Goal: Information Seeking & Learning: Check status

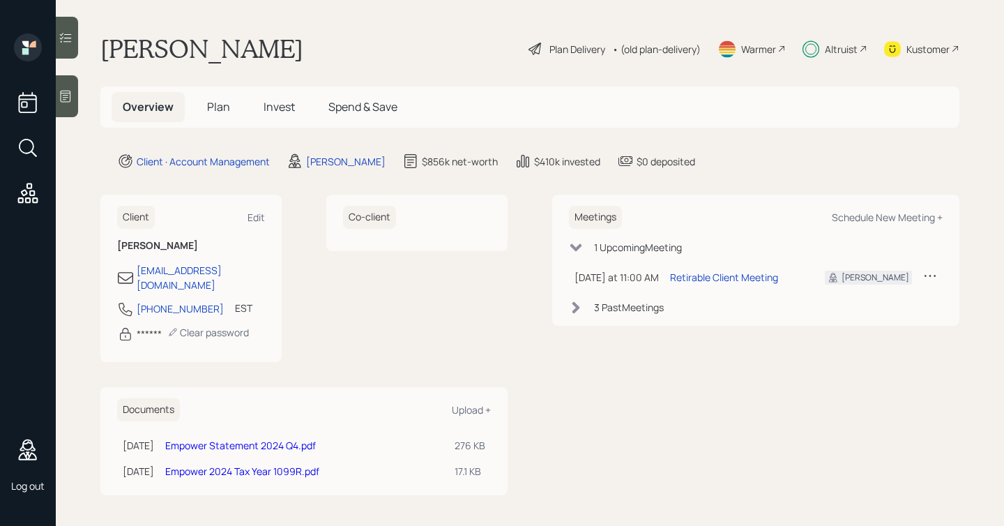
click at [275, 104] on span "Invest" at bounding box center [279, 106] width 31 height 15
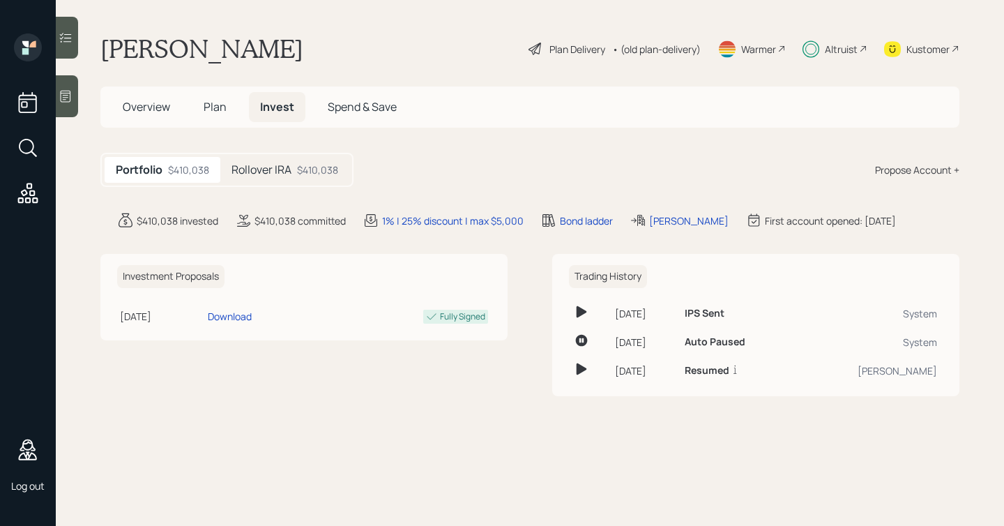
click at [297, 165] on div "Rollover IRA $410,038" at bounding box center [284, 170] width 129 height 26
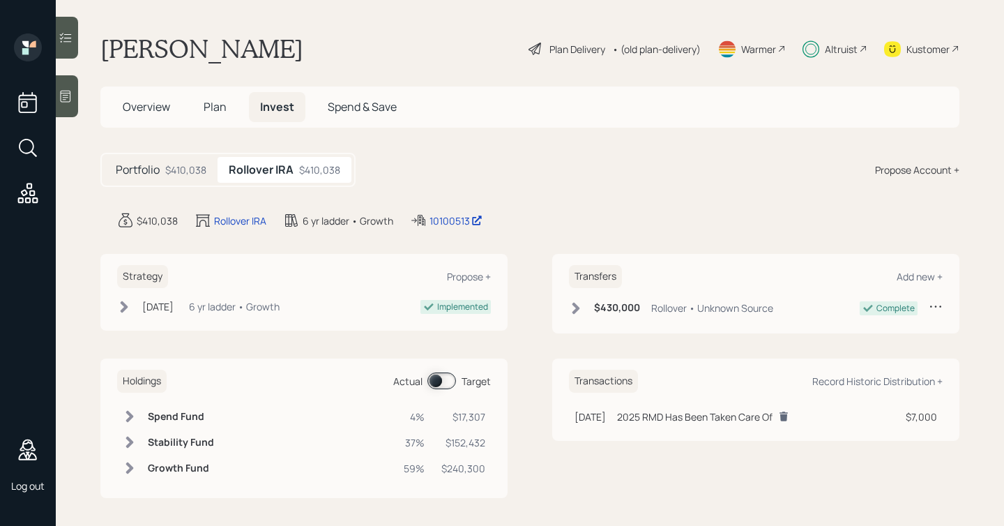
click at [439, 379] on span at bounding box center [442, 380] width 29 height 17
click at [450, 384] on span at bounding box center [442, 380] width 29 height 17
click at [438, 380] on span at bounding box center [442, 380] width 29 height 17
click at [209, 112] on span "Plan" at bounding box center [215, 106] width 23 height 15
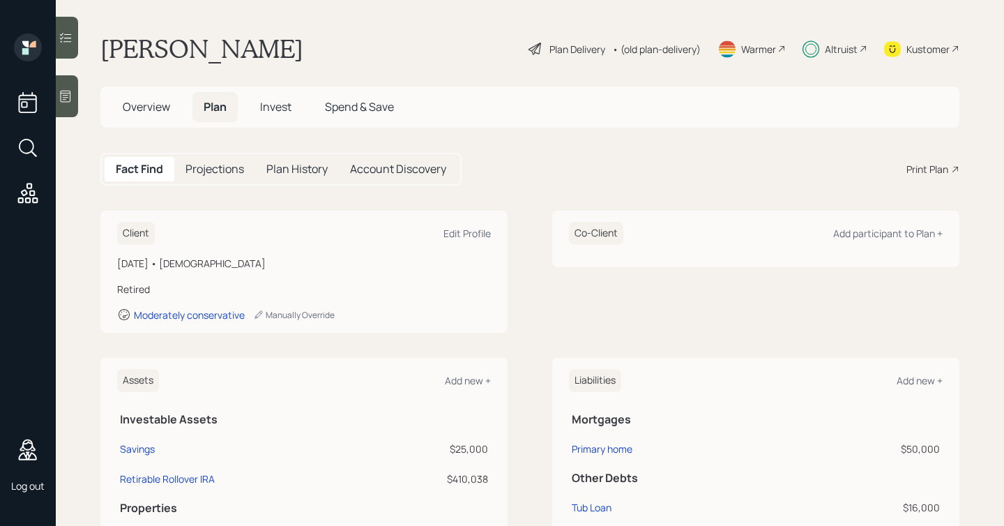
click at [216, 169] on h5 "Projections" at bounding box center [215, 169] width 59 height 13
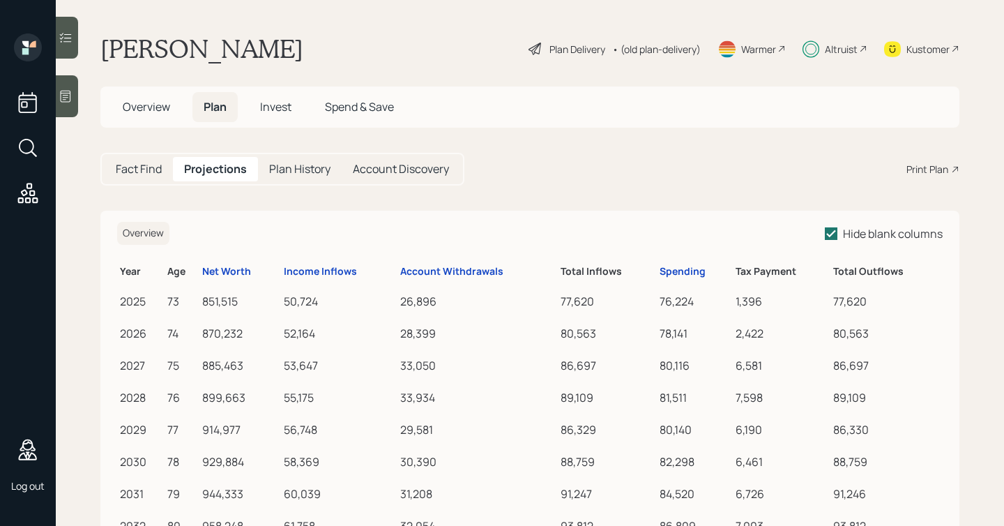
click at [287, 170] on h5 "Plan History" at bounding box center [299, 169] width 61 height 13
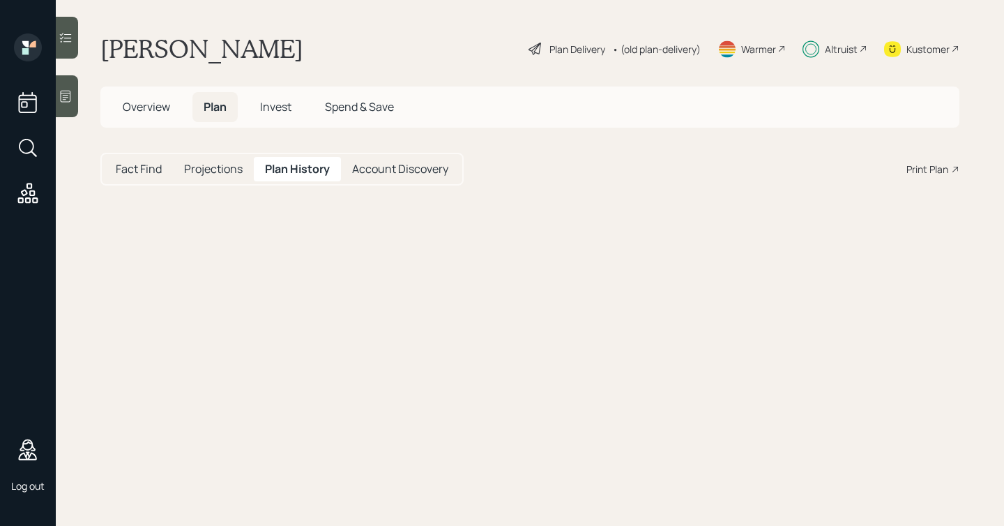
select select "dcc54d83-9ceb-4e7d-8a5d-b117b557baae"
select select "d79c4a22-9244-4e5e-a6f3-fb071f30f57d"
select select "e3345b45-7302-445a-9998-519415fd870d"
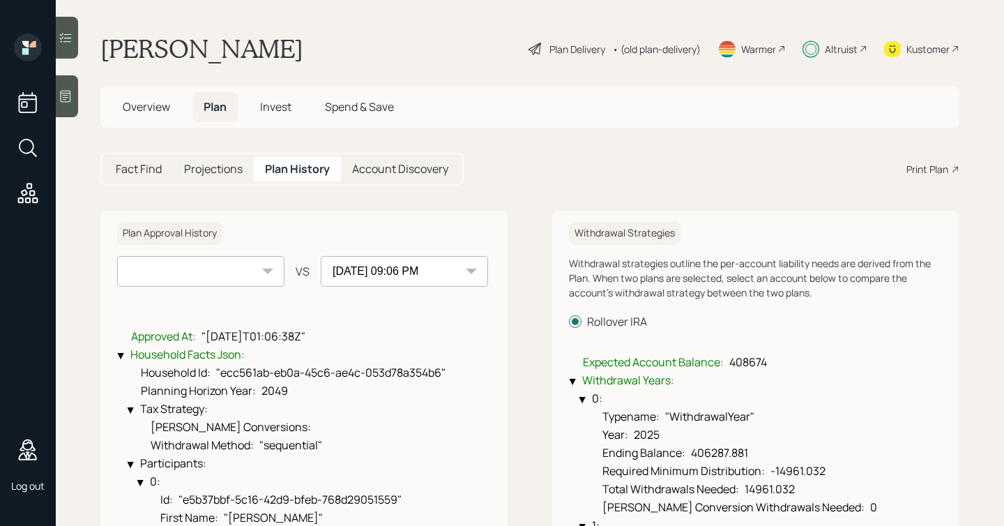
click at [225, 172] on h5 "Projections" at bounding box center [213, 169] width 59 height 13
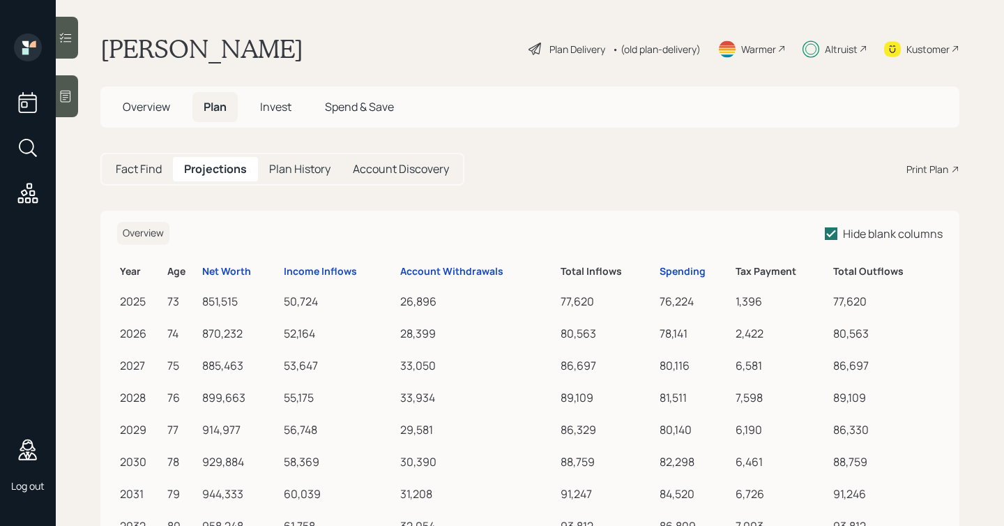
click at [158, 171] on h5 "Fact Find" at bounding box center [139, 169] width 46 height 13
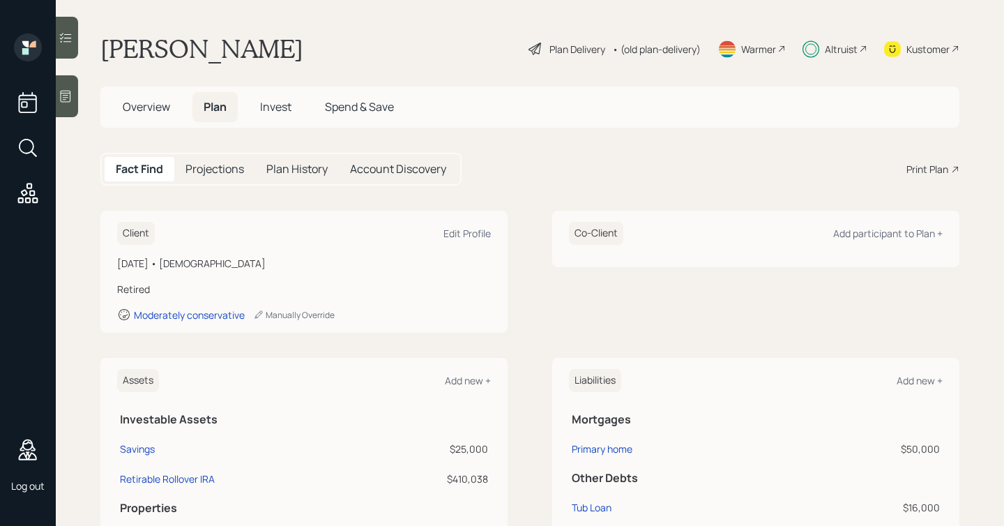
click at [267, 112] on span "Invest" at bounding box center [275, 106] width 31 height 15
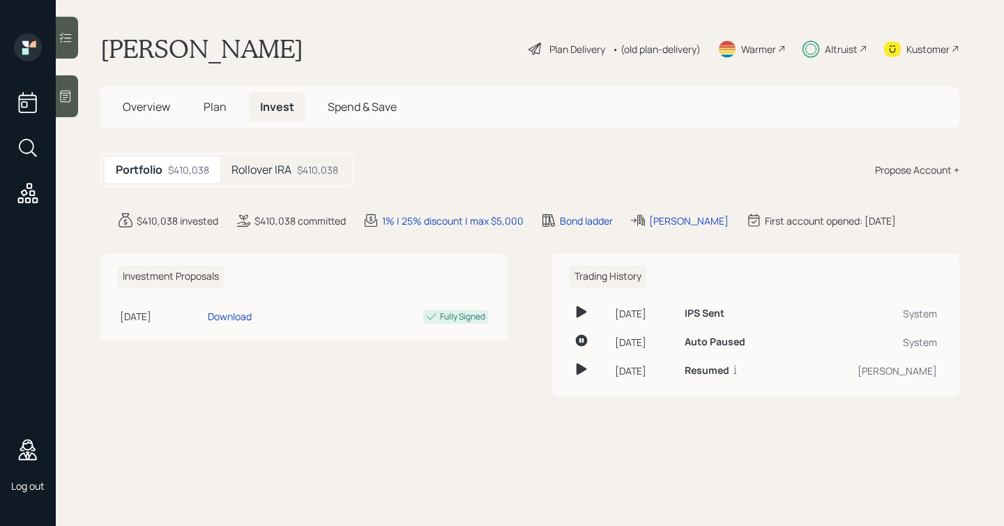
click at [264, 171] on h5 "Rollover IRA" at bounding box center [262, 169] width 60 height 13
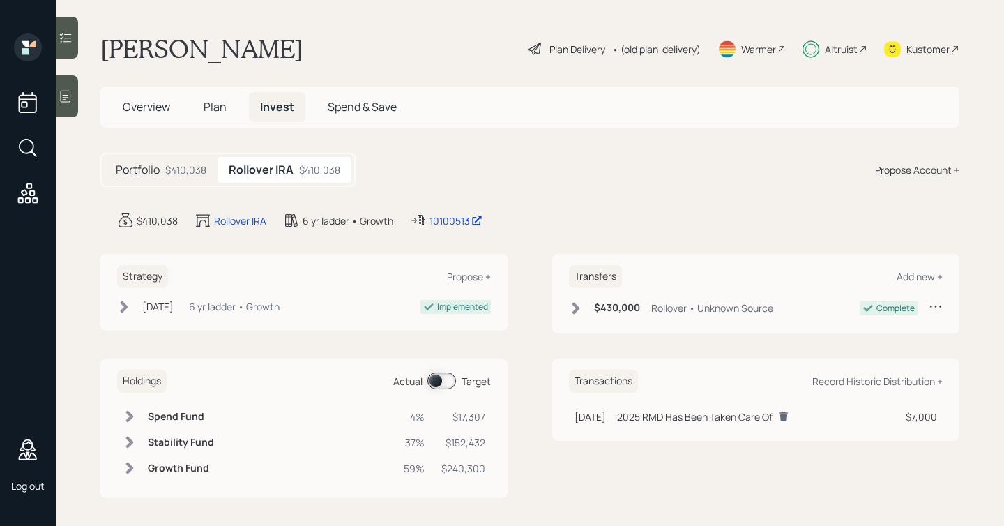
click at [203, 414] on h6 "Spend Fund" at bounding box center [181, 417] width 66 height 12
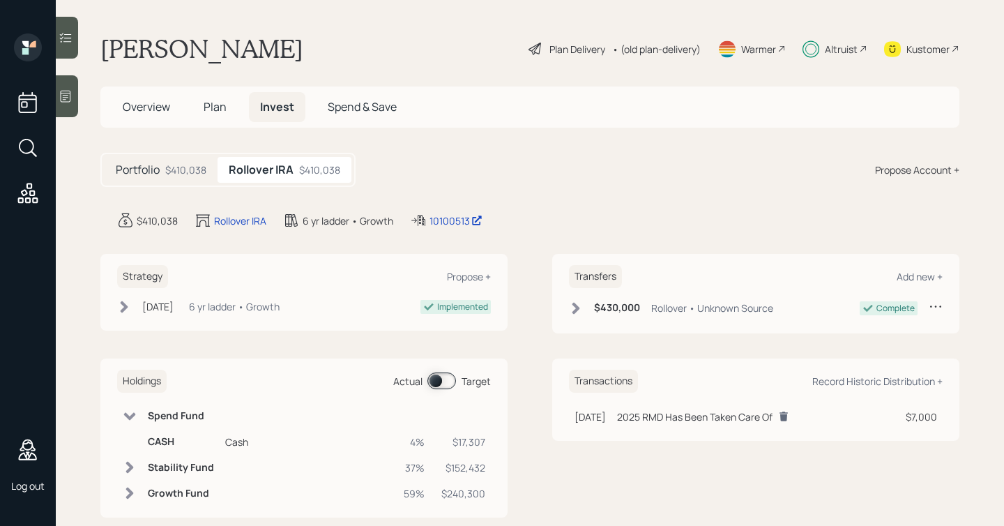
click at [203, 414] on h6 "Spend Fund" at bounding box center [181, 416] width 66 height 12
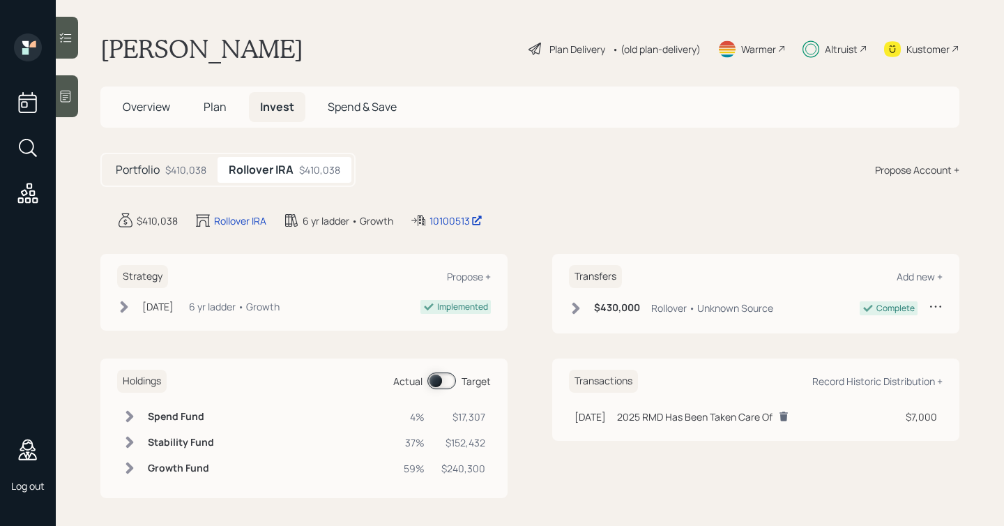
click at [63, 23] on div at bounding box center [67, 38] width 22 height 42
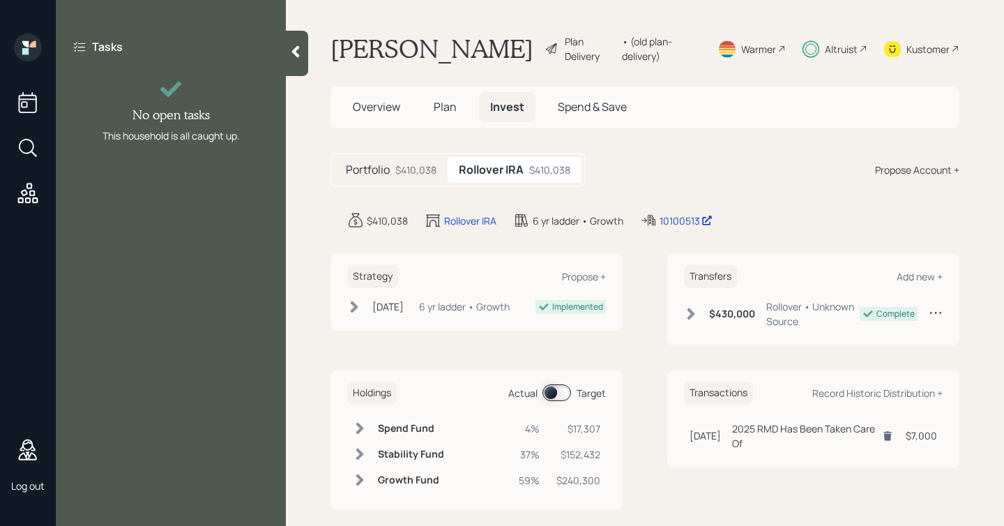
click at [301, 51] on icon at bounding box center [296, 52] width 14 height 14
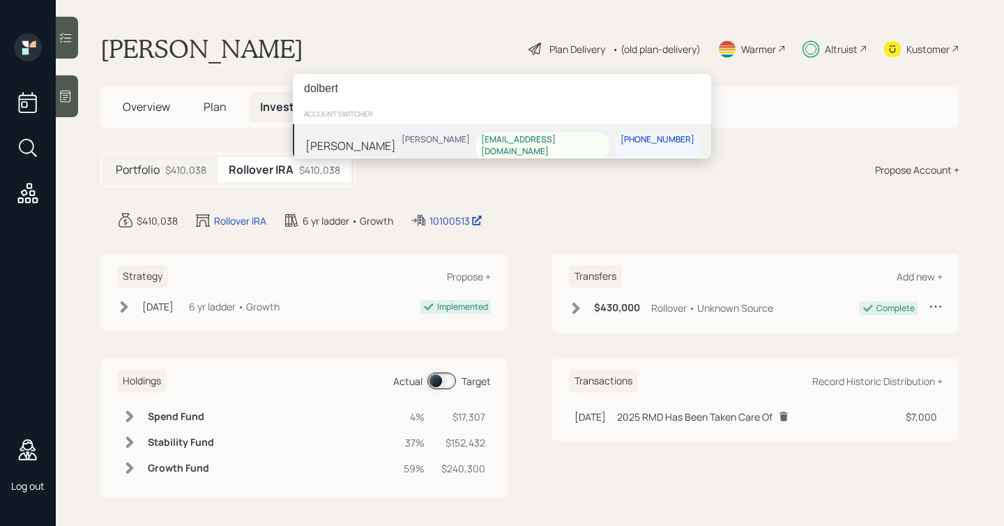
type input "dolbert"
click at [472, 140] on div "[PERSON_NAME]" at bounding box center [436, 146] width 80 height 27
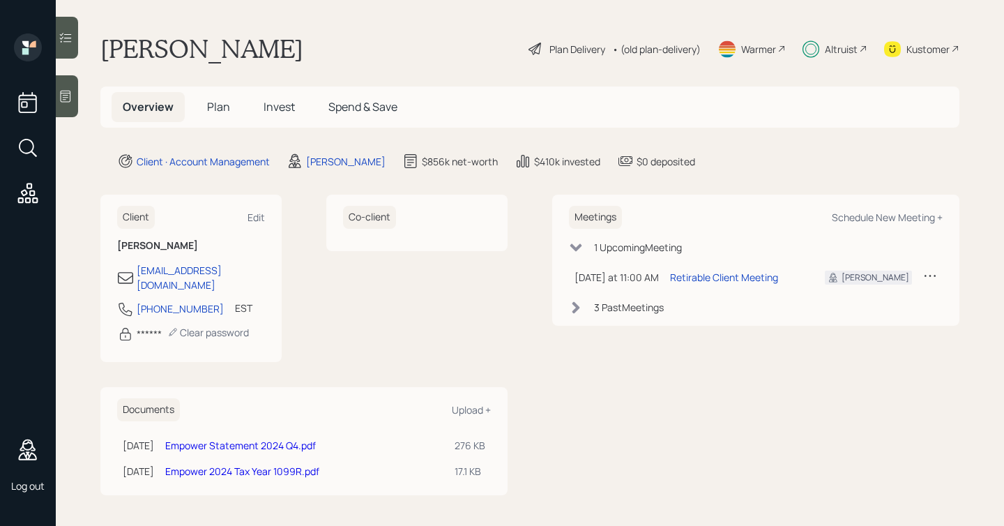
click at [221, 106] on span "Plan" at bounding box center [218, 106] width 23 height 15
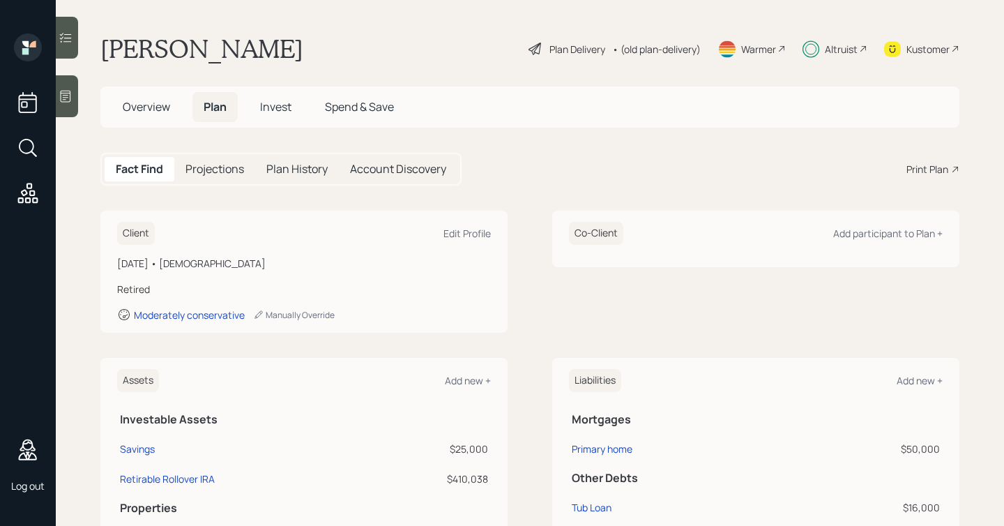
click at [264, 105] on span "Invest" at bounding box center [275, 106] width 31 height 15
